Goal: Find specific page/section: Find specific page/section

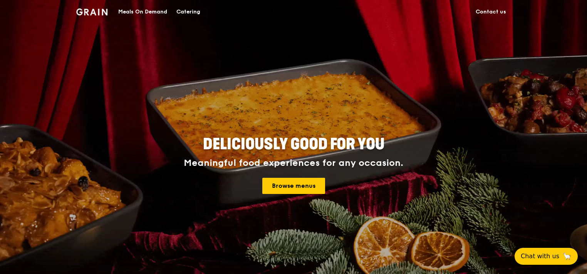
click at [489, 11] on link "Contact us" at bounding box center [491, 11] width 40 height 23
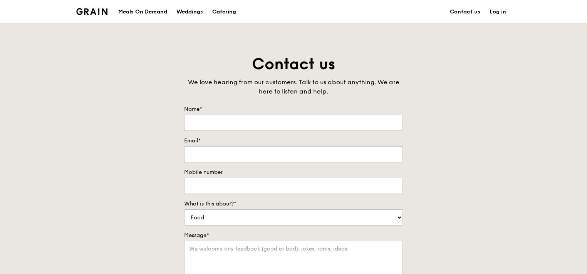
click at [226, 11] on div "Catering" at bounding box center [224, 11] width 24 height 23
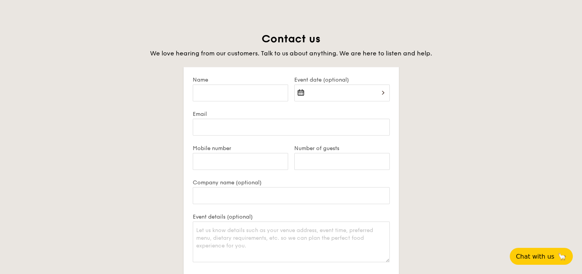
scroll to position [1732, 0]
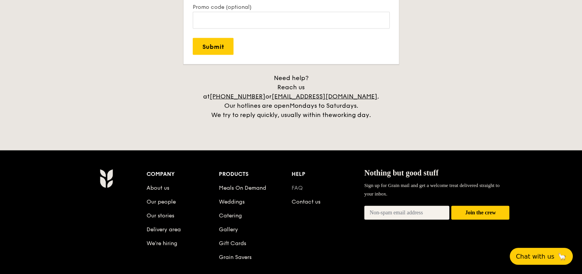
click at [297, 185] on link "FAQ" at bounding box center [297, 188] width 11 height 7
